Goal: Transaction & Acquisition: Download file/media

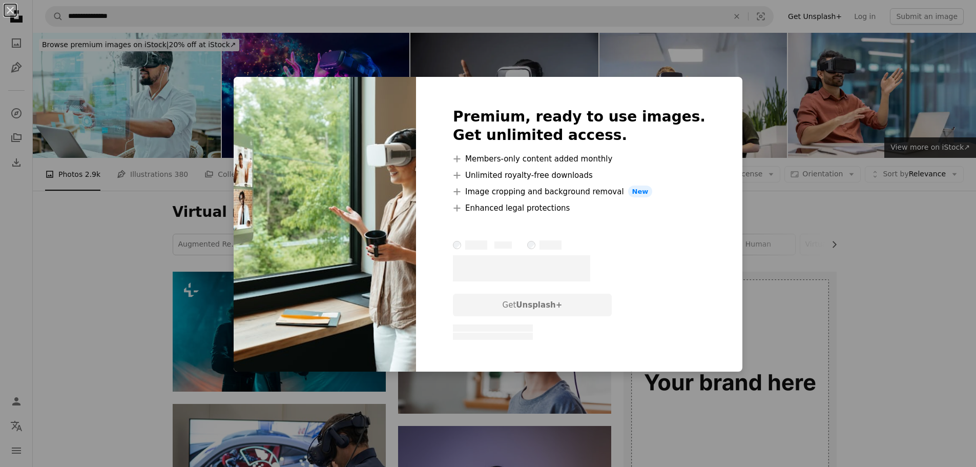
scroll to position [410, 0]
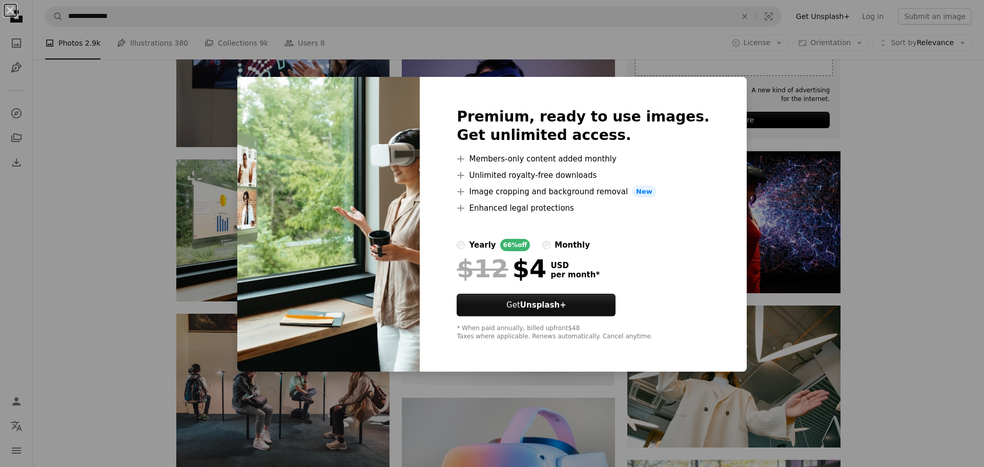
click at [855, 115] on div "An X shape Premium, ready to use images. Get unlimited access. A plus sign Memb…" at bounding box center [492, 233] width 984 height 467
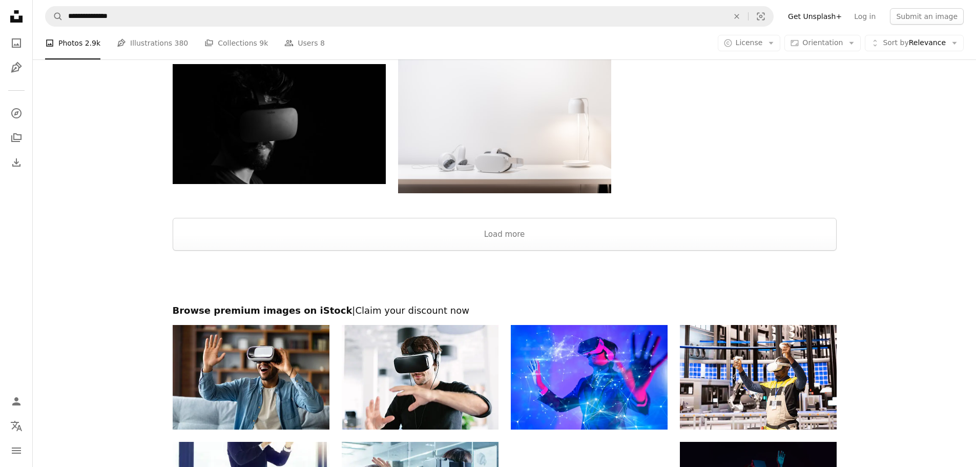
scroll to position [1263, 0]
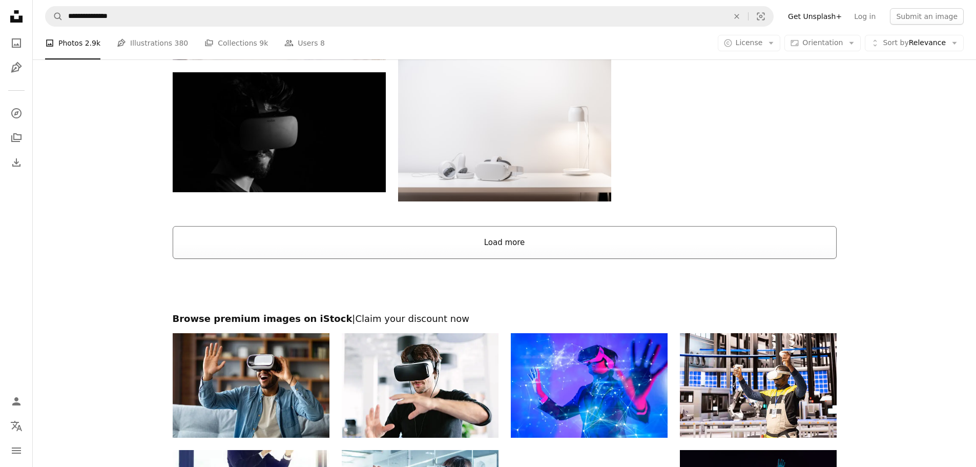
click at [482, 239] on button "Load more" at bounding box center [505, 242] width 664 height 33
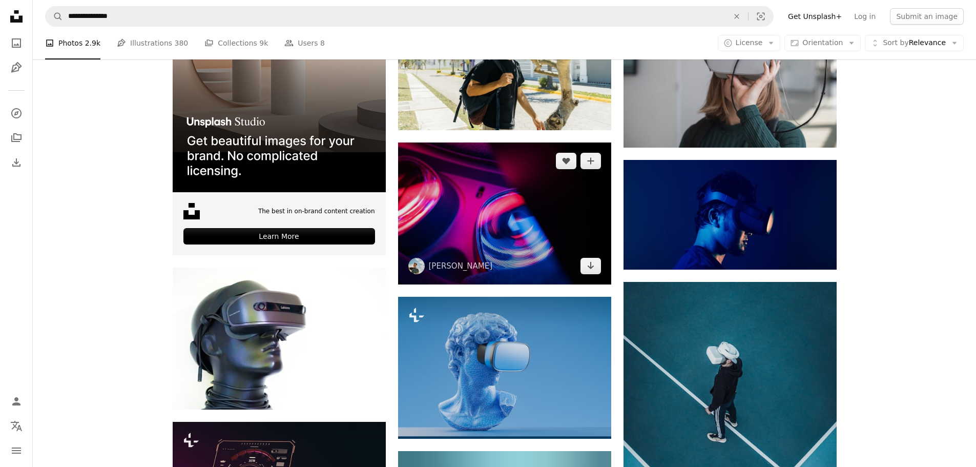
scroll to position [1622, 0]
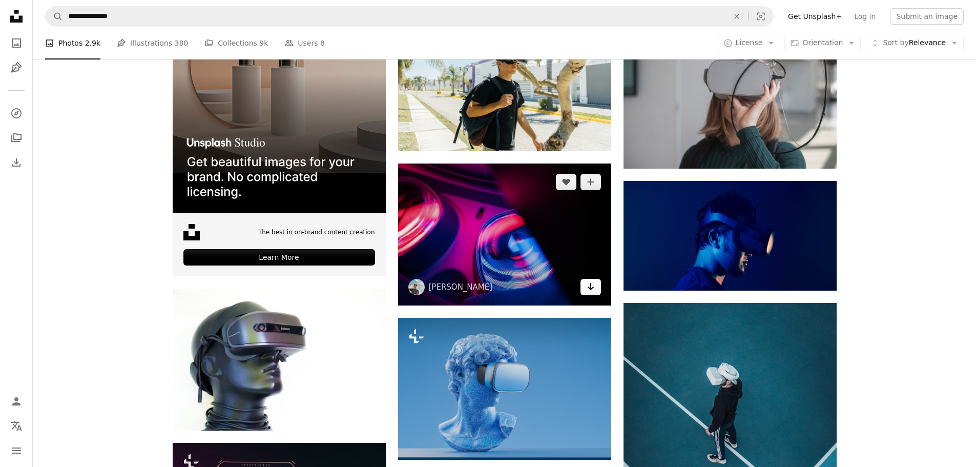
click at [591, 286] on icon "Arrow pointing down" at bounding box center [591, 286] width 8 height 12
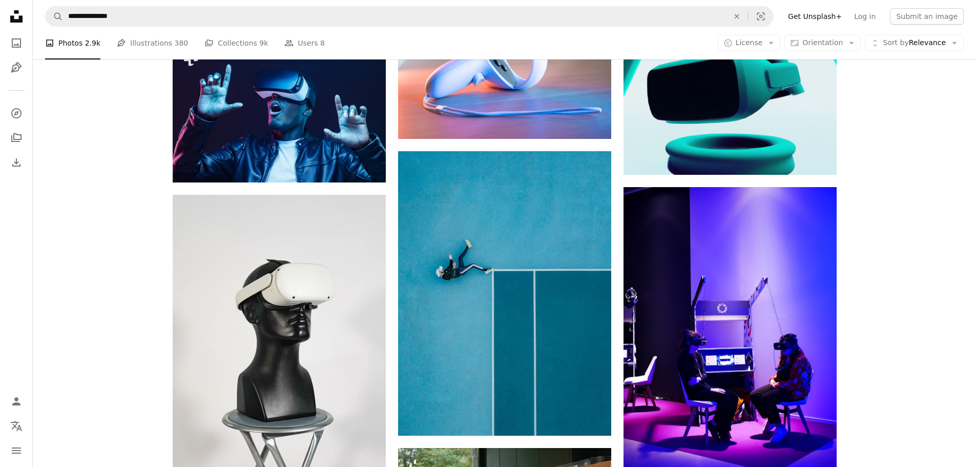
scroll to position [4696, 0]
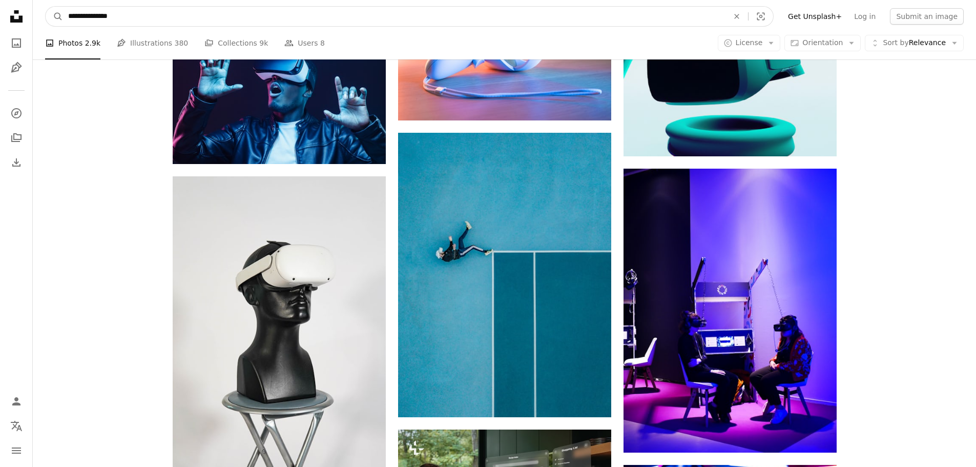
click at [306, 18] on input "**********" at bounding box center [394, 16] width 663 height 19
type input "**********"
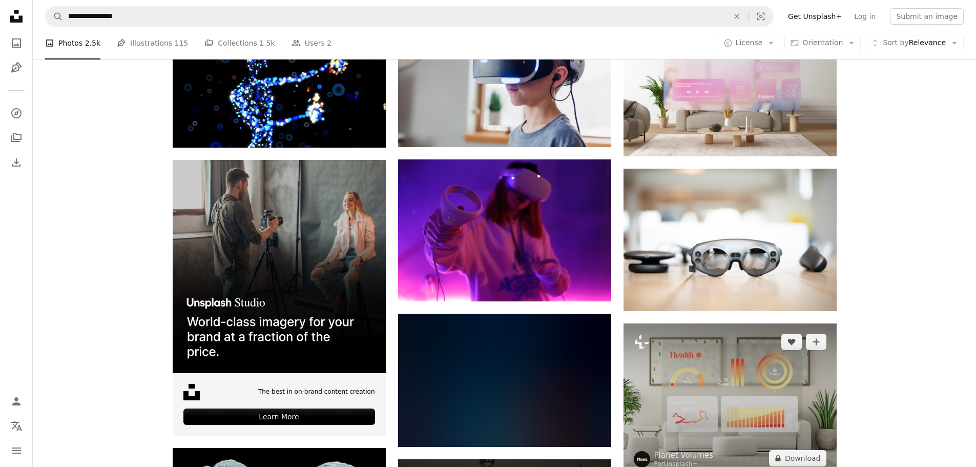
scroll to position [1640, 0]
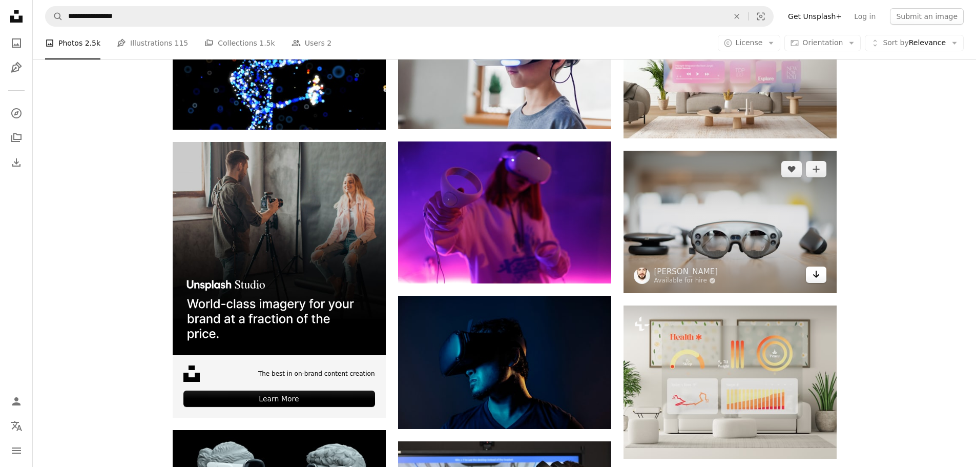
click at [818, 271] on icon "Arrow pointing down" at bounding box center [816, 274] width 8 height 12
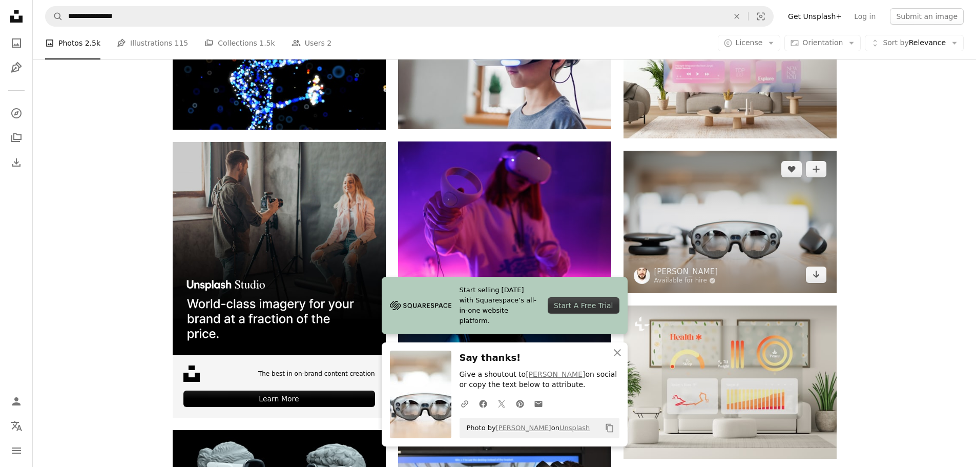
scroll to position [1486, 0]
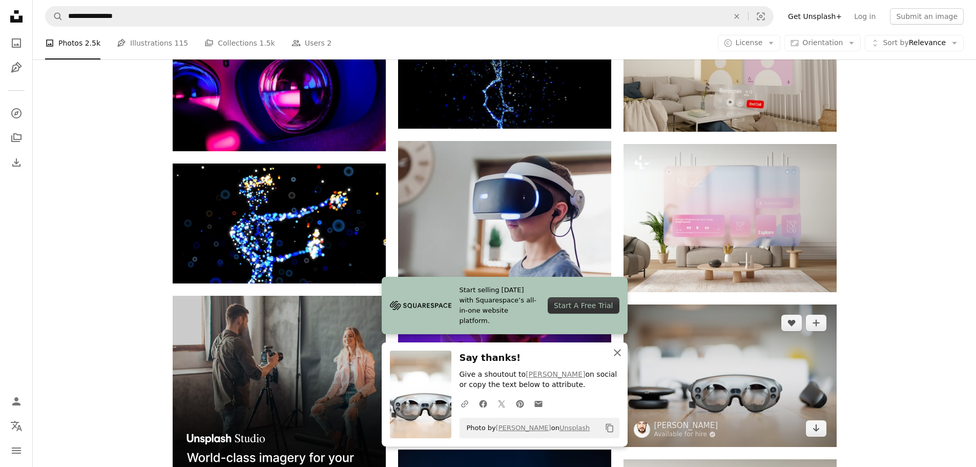
drag, startPoint x: 617, startPoint y: 349, endPoint x: 628, endPoint y: 335, distance: 18.7
click at [617, 349] on icon "An X shape" at bounding box center [617, 352] width 12 height 12
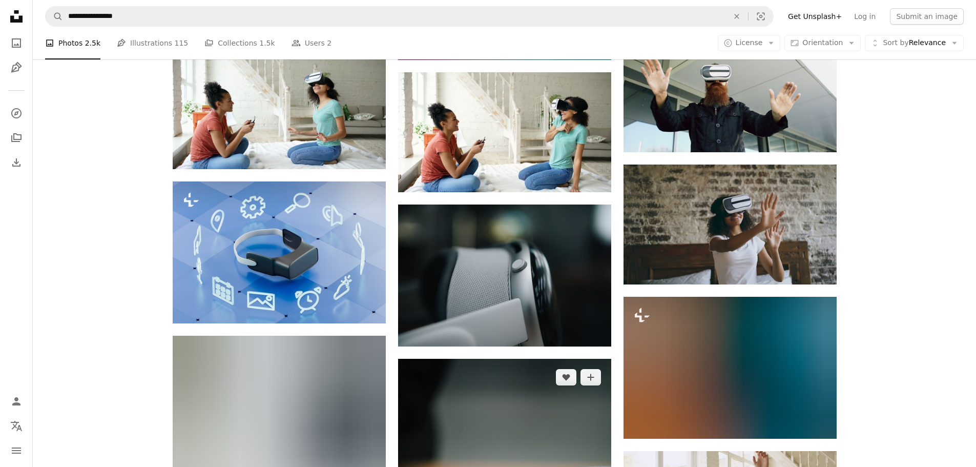
scroll to position [11478, 0]
